Goal: Use online tool/utility: Utilize a website feature to perform a specific function

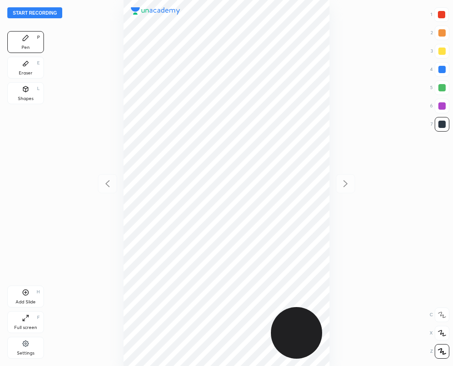
scroll to position [366, 306]
click at [442, 69] on div at bounding box center [441, 69] width 7 height 7
click at [339, 56] on div at bounding box center [226, 183] width 306 height 366
click at [21, 69] on div "Eraser E" at bounding box center [25, 68] width 37 height 22
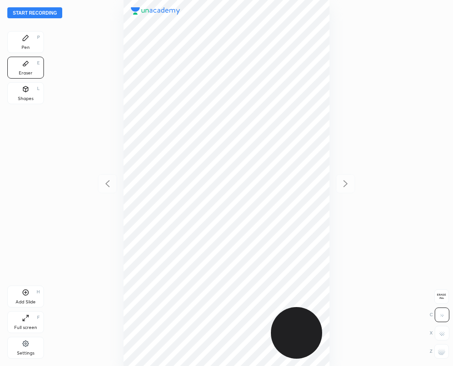
drag, startPoint x: 443, startPoint y: 354, endPoint x: 407, endPoint y: 312, distance: 55.5
click at [442, 353] on g at bounding box center [441, 351] width 7 height 7
click at [23, 40] on icon at bounding box center [25, 37] width 5 height 5
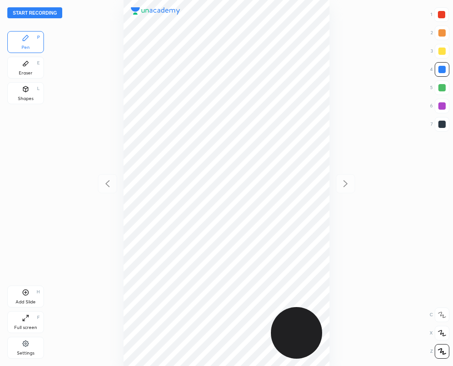
click at [449, 15] on div "1 2 3 4 5 6 7" at bounding box center [439, 71] width 19 height 128
drag, startPoint x: 446, startPoint y: 12, endPoint x: 437, endPoint y: 20, distance: 11.4
click at [444, 14] on div at bounding box center [441, 14] width 15 height 15
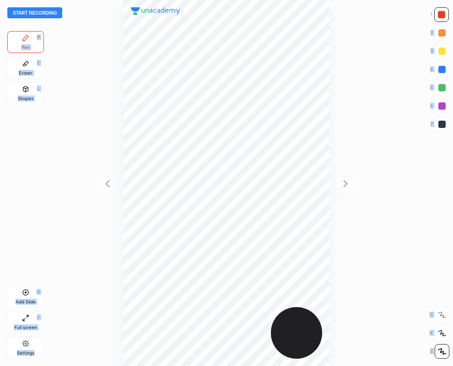
click at [35, 43] on div "Pen P" at bounding box center [25, 42] width 37 height 22
click at [444, 71] on div at bounding box center [441, 69] width 7 height 7
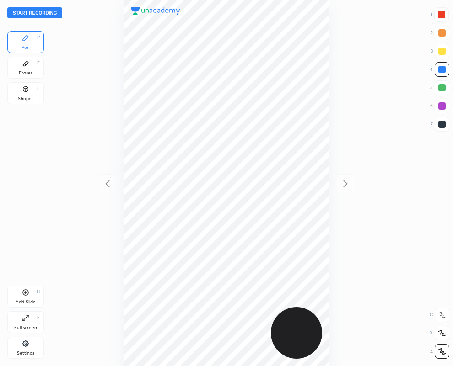
click at [442, 103] on div at bounding box center [441, 105] width 7 height 7
click at [441, 125] on div at bounding box center [441, 124] width 7 height 7
click at [22, 64] on icon at bounding box center [25, 63] width 7 height 7
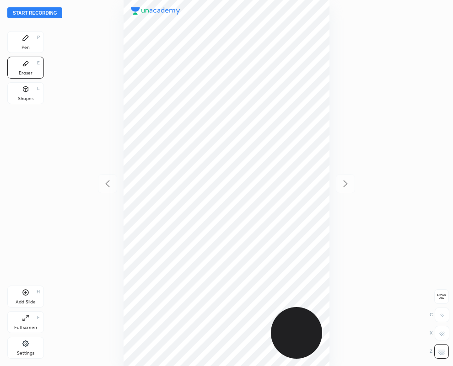
click at [18, 36] on div "Pen P" at bounding box center [25, 42] width 37 height 22
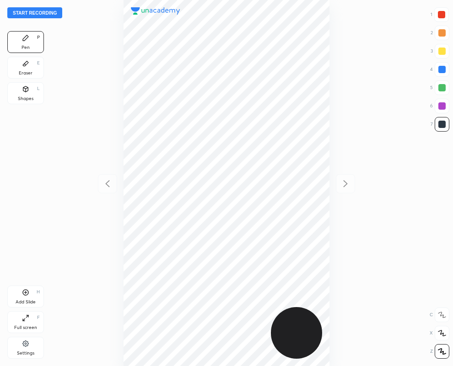
click at [441, 104] on div at bounding box center [441, 105] width 7 height 7
click at [38, 12] on button "Start recording" at bounding box center [34, 12] width 55 height 11
click at [32, 13] on button "End recording" at bounding box center [32, 12] width 51 height 11
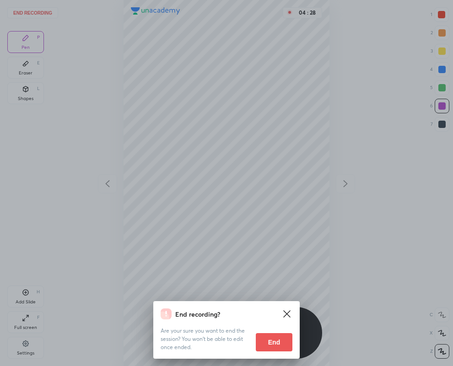
click at [274, 337] on button "End" at bounding box center [274, 342] width 37 height 18
